Goal: Information Seeking & Learning: Learn about a topic

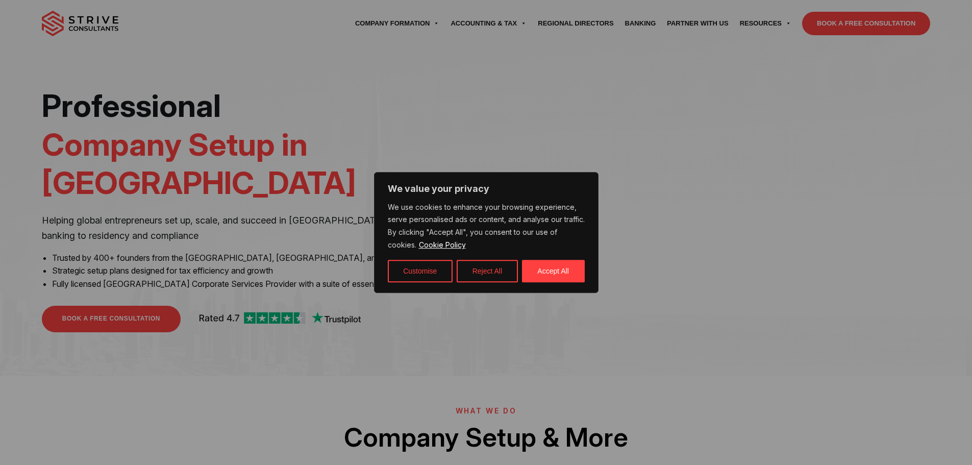
click at [547, 269] on button "Accept All" at bounding box center [553, 271] width 63 height 22
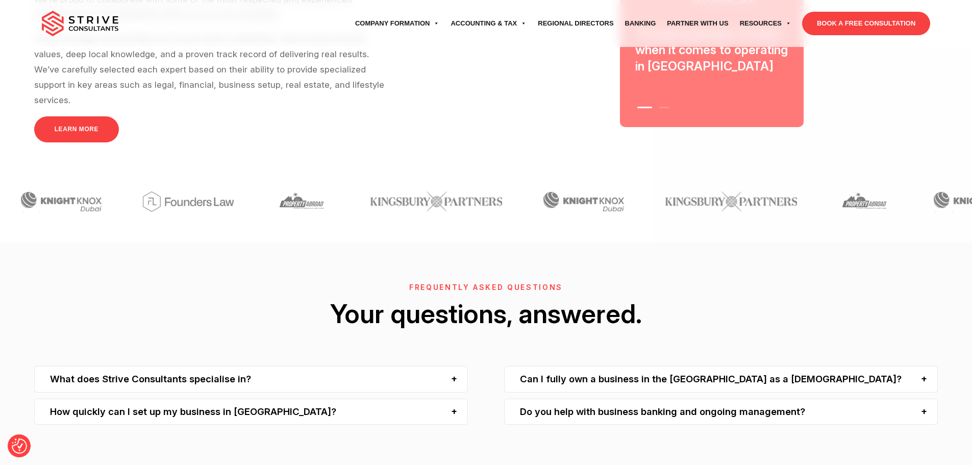
scroll to position [3023, 0]
